Goal: Entertainment & Leisure: Consume media (video, audio)

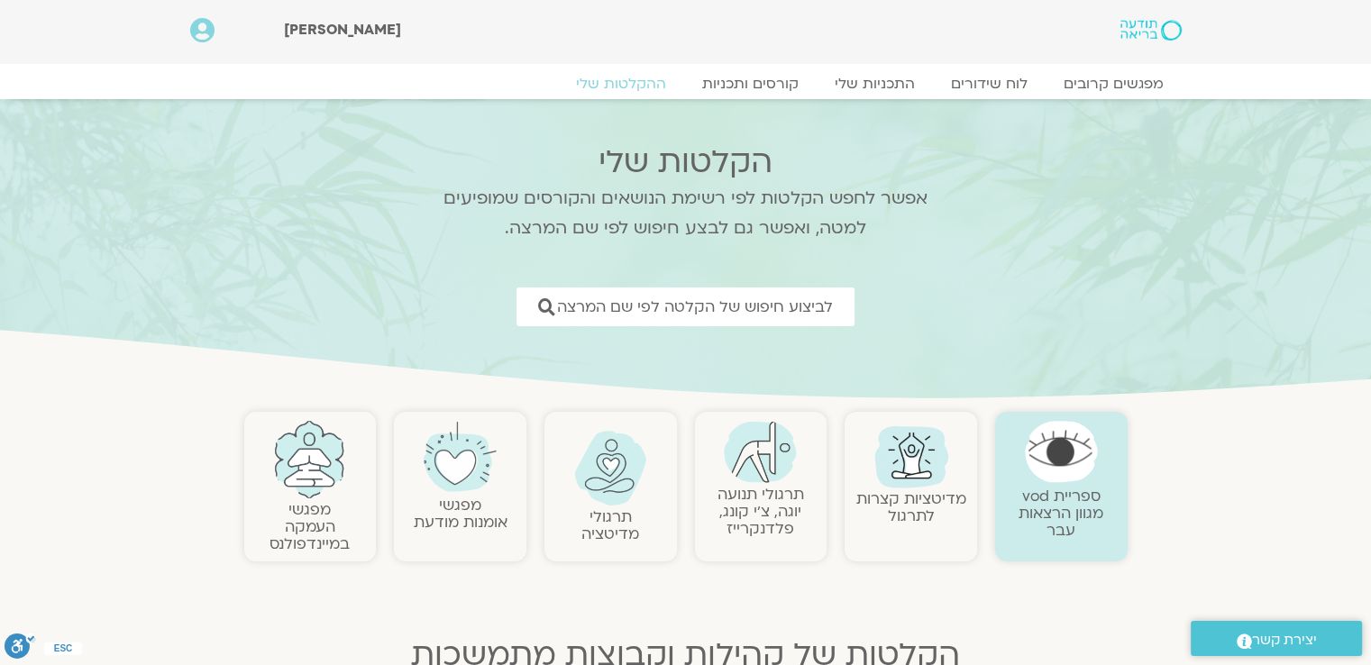
click at [793, 455] on img at bounding box center [760, 452] width 73 height 62
click at [775, 475] on img at bounding box center [760, 452] width 73 height 62
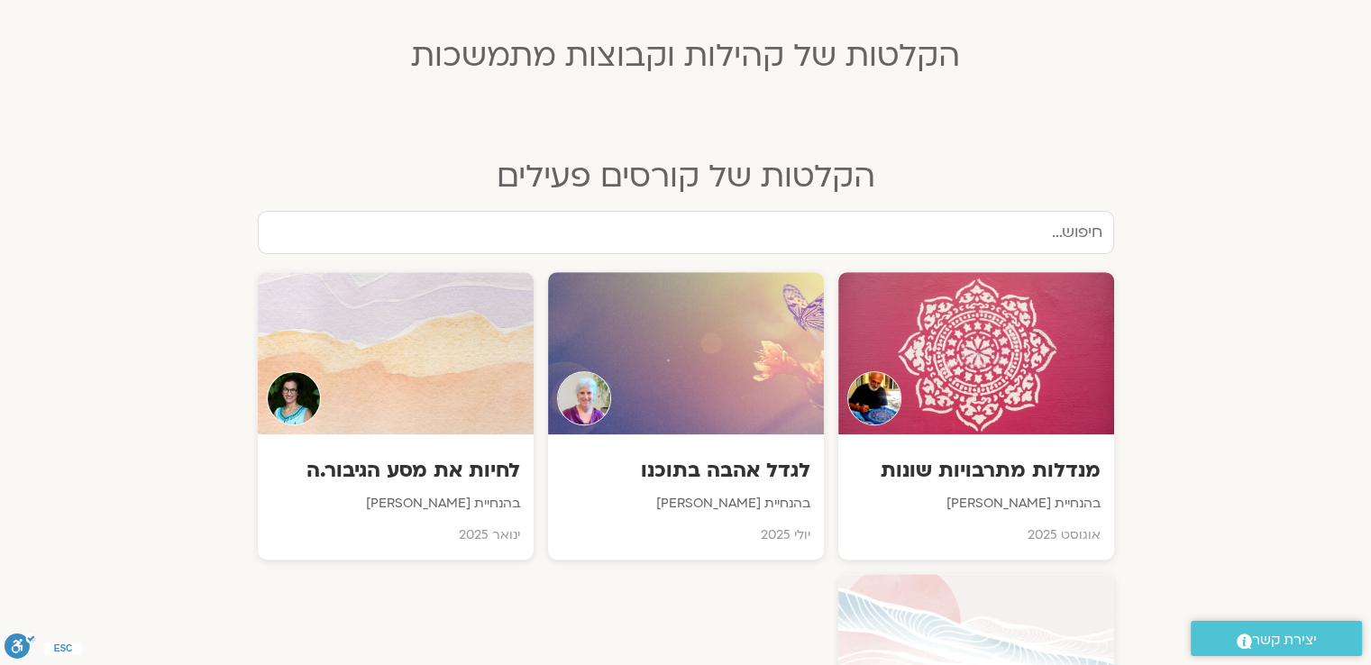
scroll to position [631, 0]
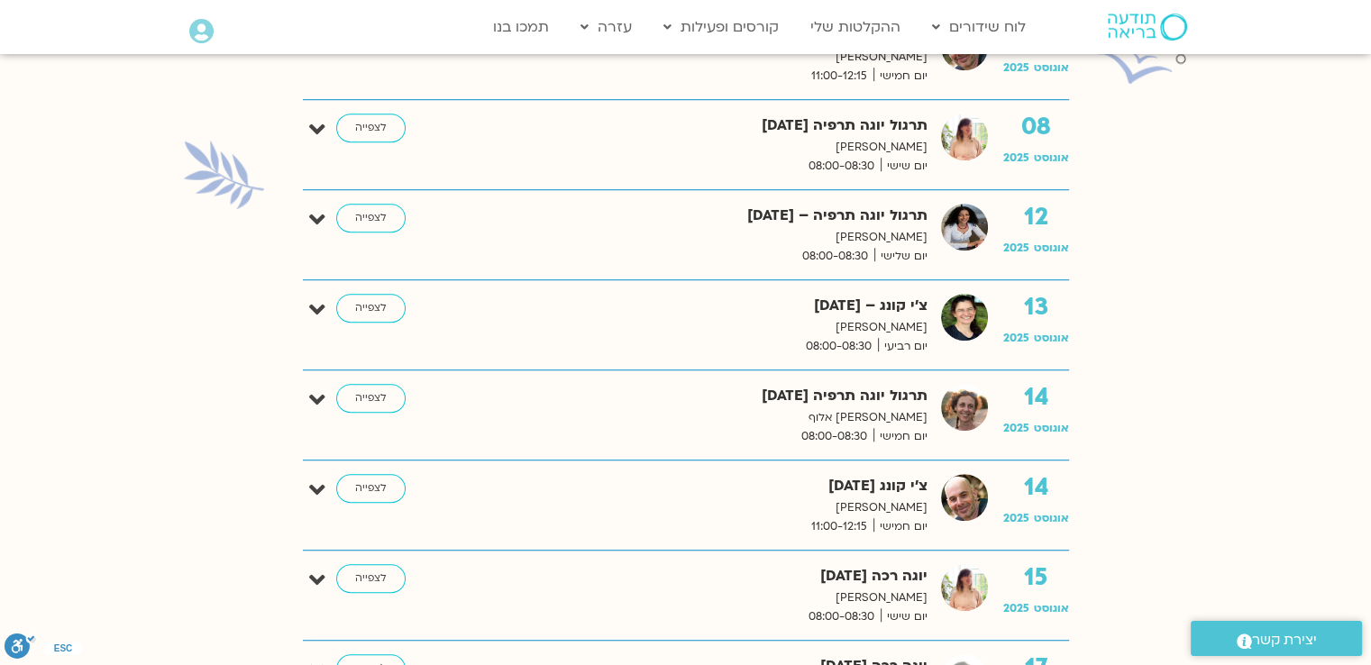
scroll to position [1172, 0]
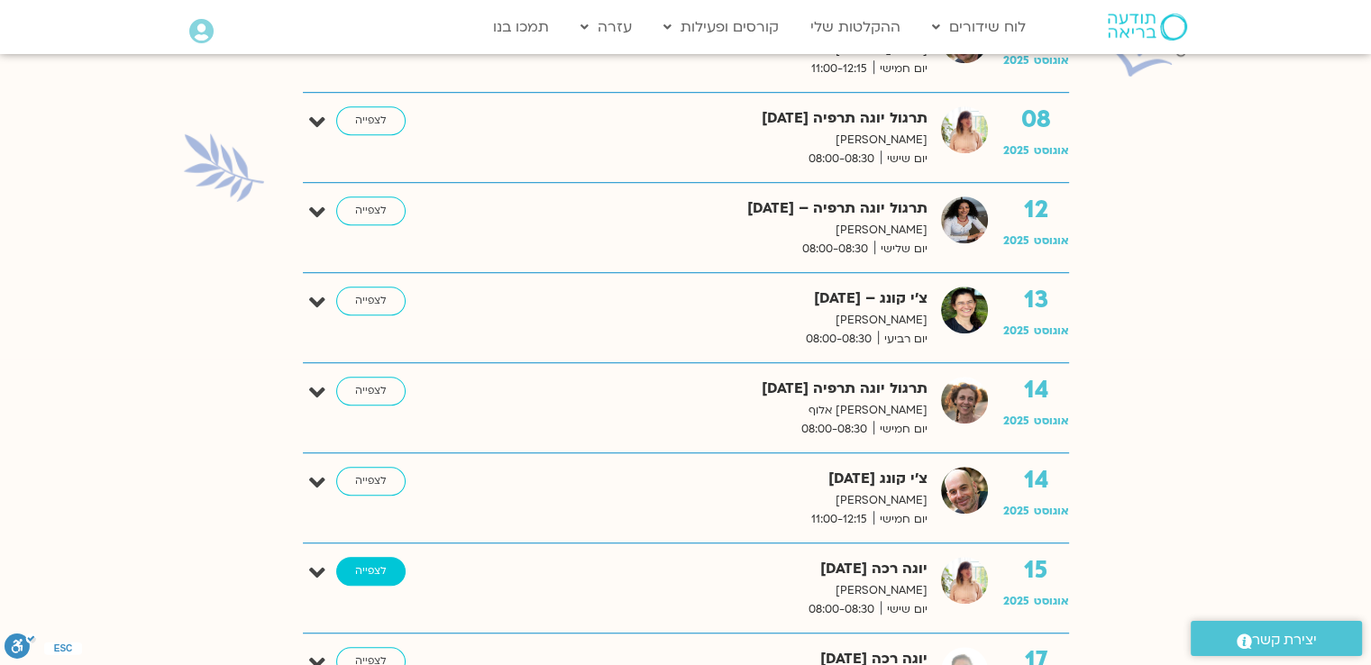
click at [371, 570] on link "לצפייה" at bounding box center [370, 571] width 69 height 29
click at [371, 299] on link "לצפייה" at bounding box center [370, 301] width 69 height 29
